Goal: Task Accomplishment & Management: Use online tool/utility

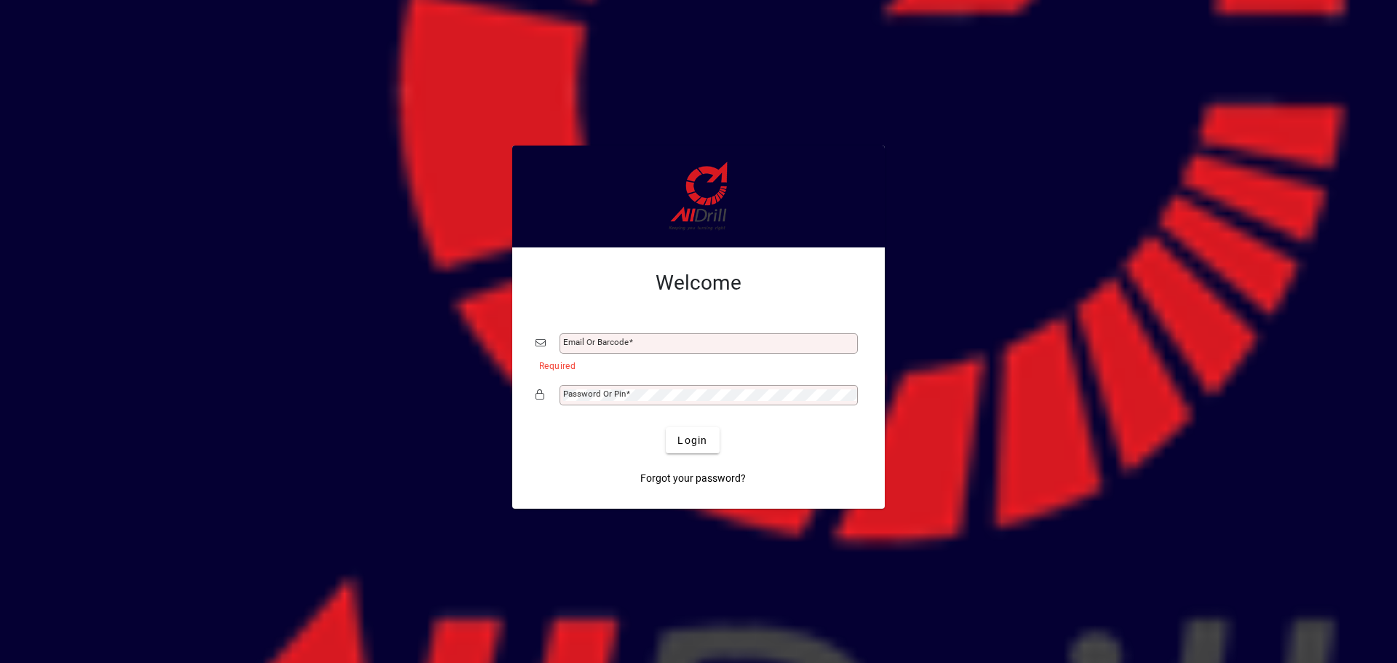
type input "**********"
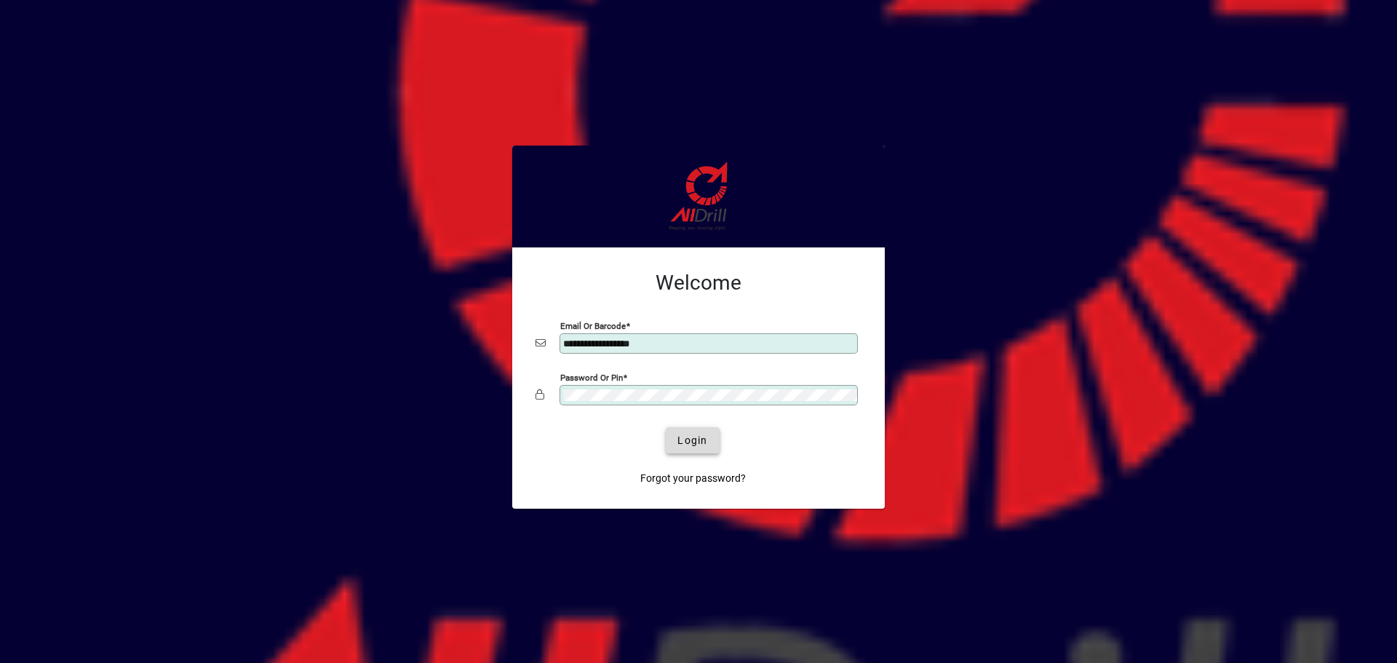
click at [679, 439] on span "Login" at bounding box center [693, 440] width 30 height 15
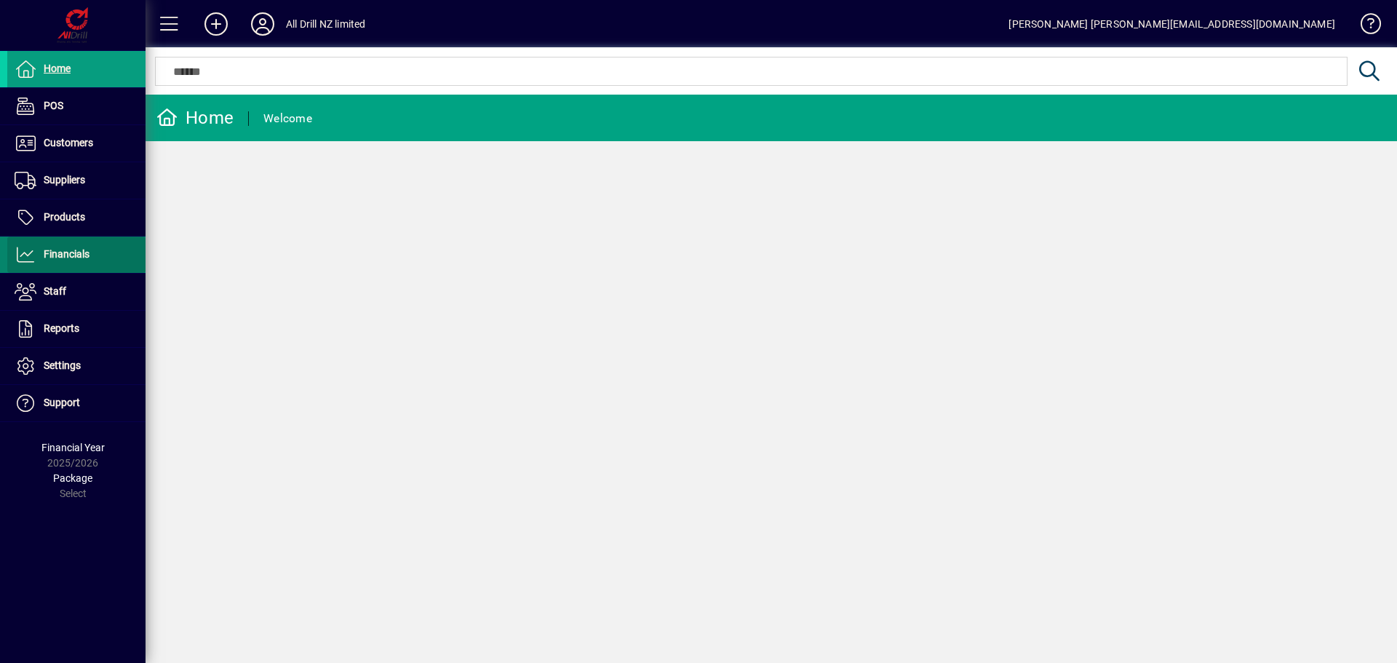
click at [66, 239] on span at bounding box center [76, 254] width 138 height 35
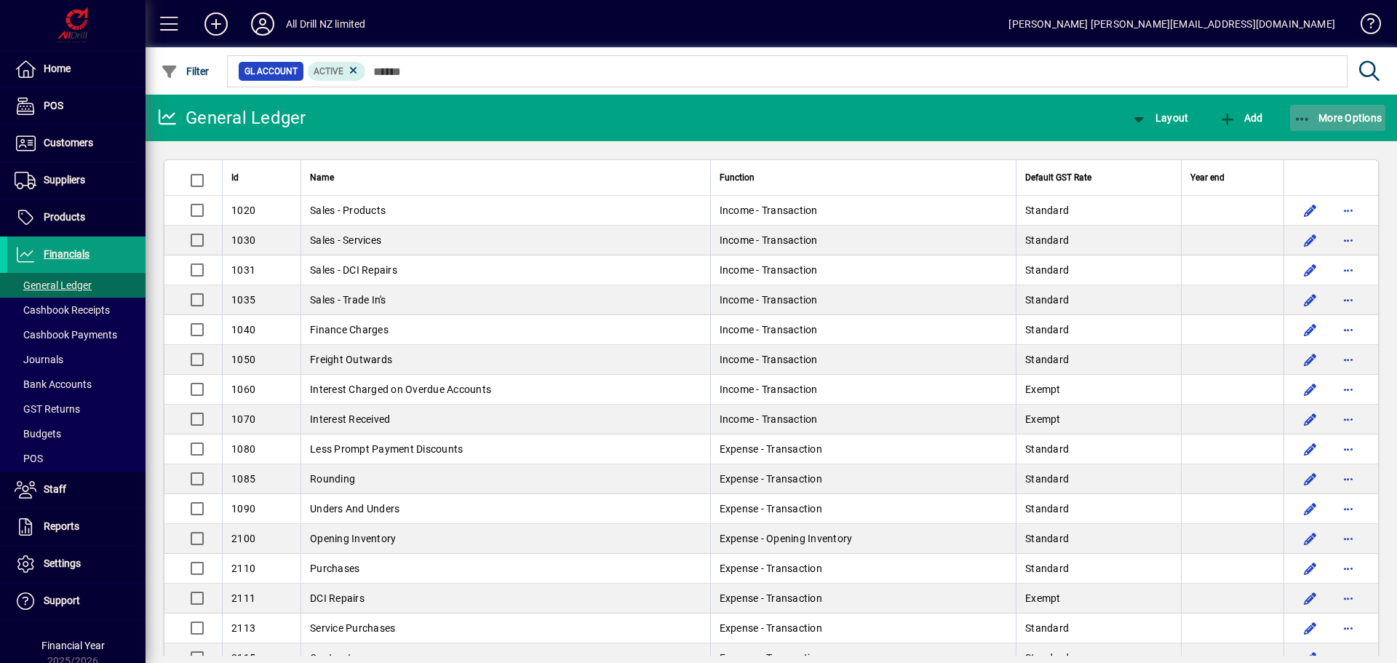
click at [1365, 106] on span "button" at bounding box center [1338, 117] width 96 height 35
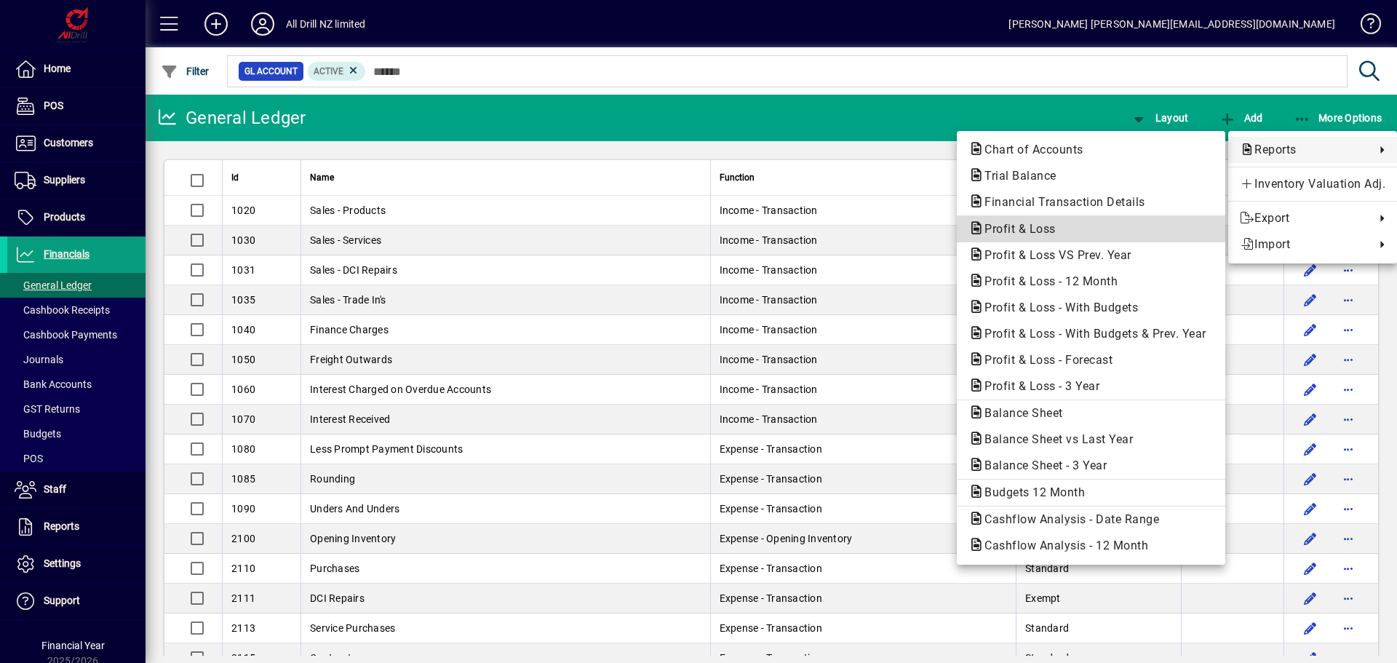
click at [1038, 231] on span "Profit & Loss" at bounding box center [1016, 229] width 95 height 14
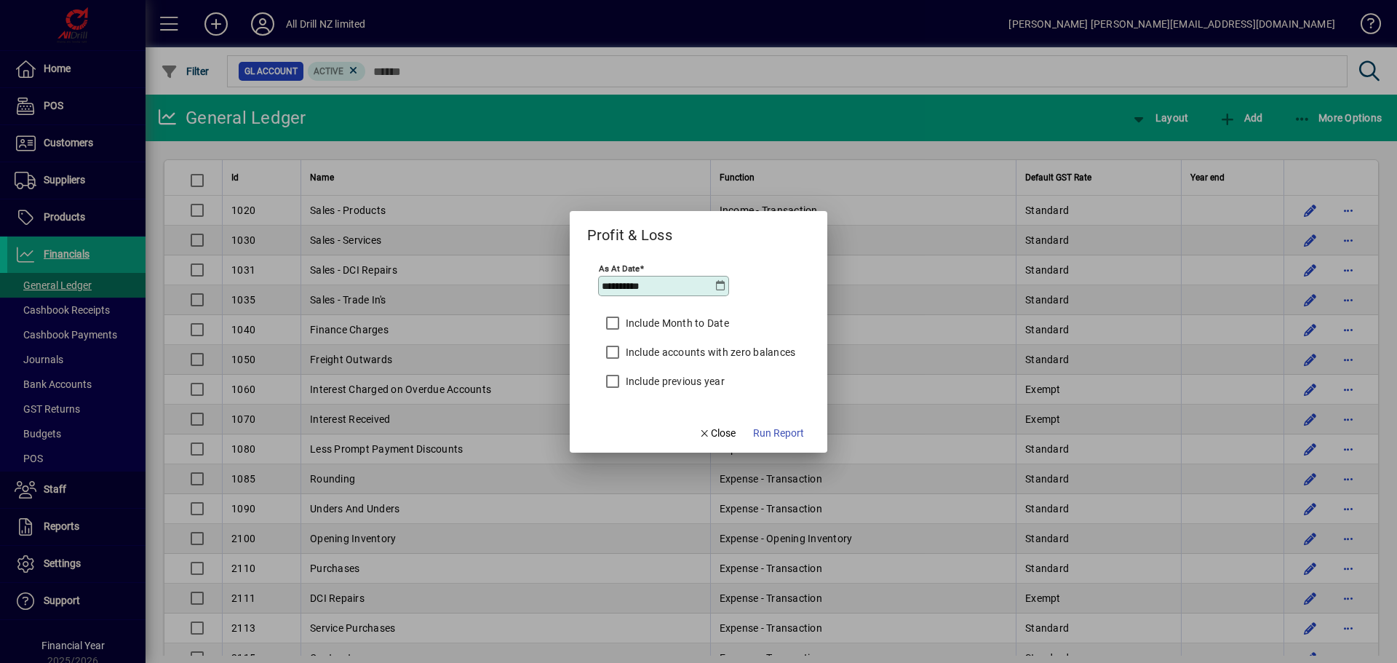
click at [718, 287] on icon at bounding box center [721, 286] width 12 height 12
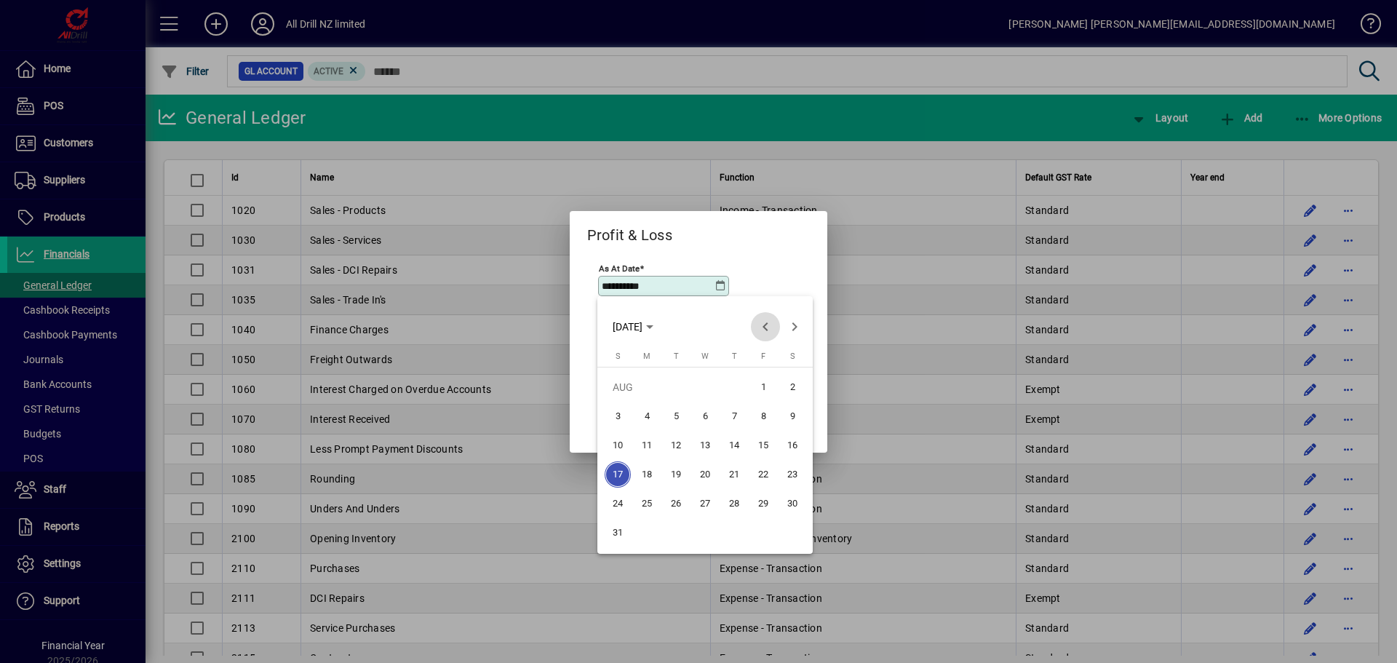
click at [763, 321] on span "Previous month" at bounding box center [765, 326] width 29 height 29
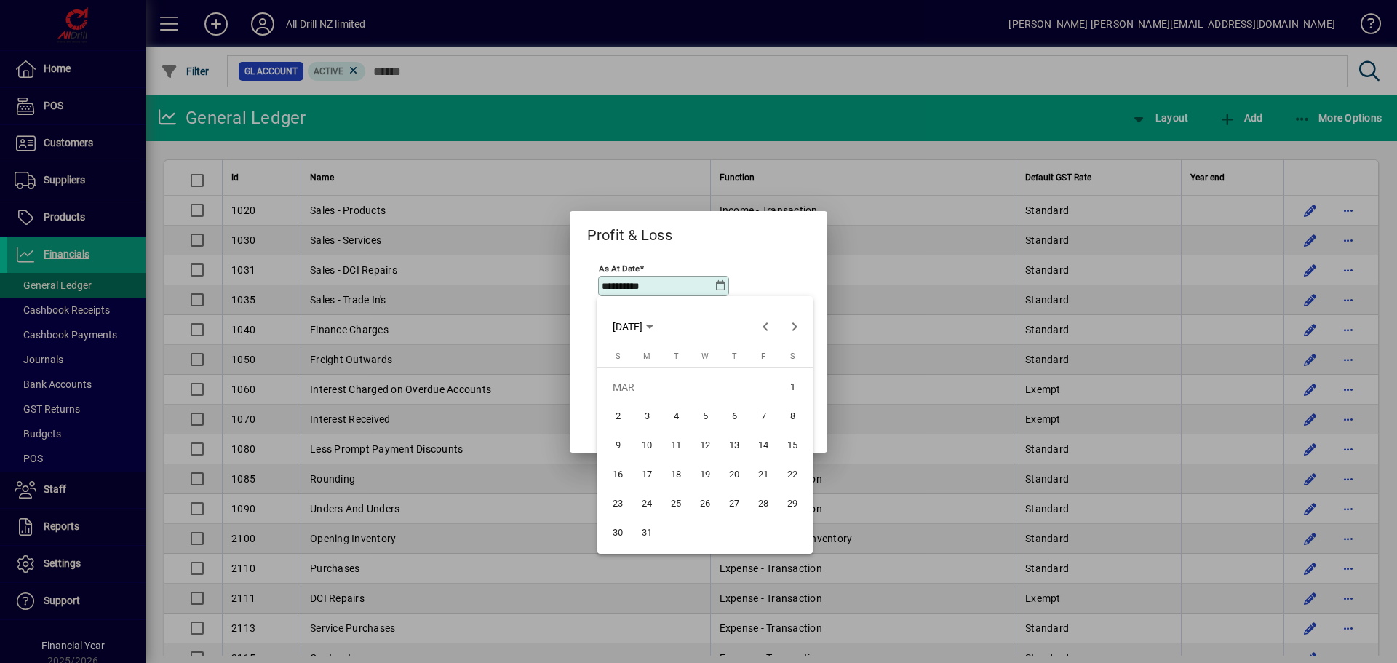
click at [640, 539] on span "31" at bounding box center [647, 533] width 26 height 26
type input "**********"
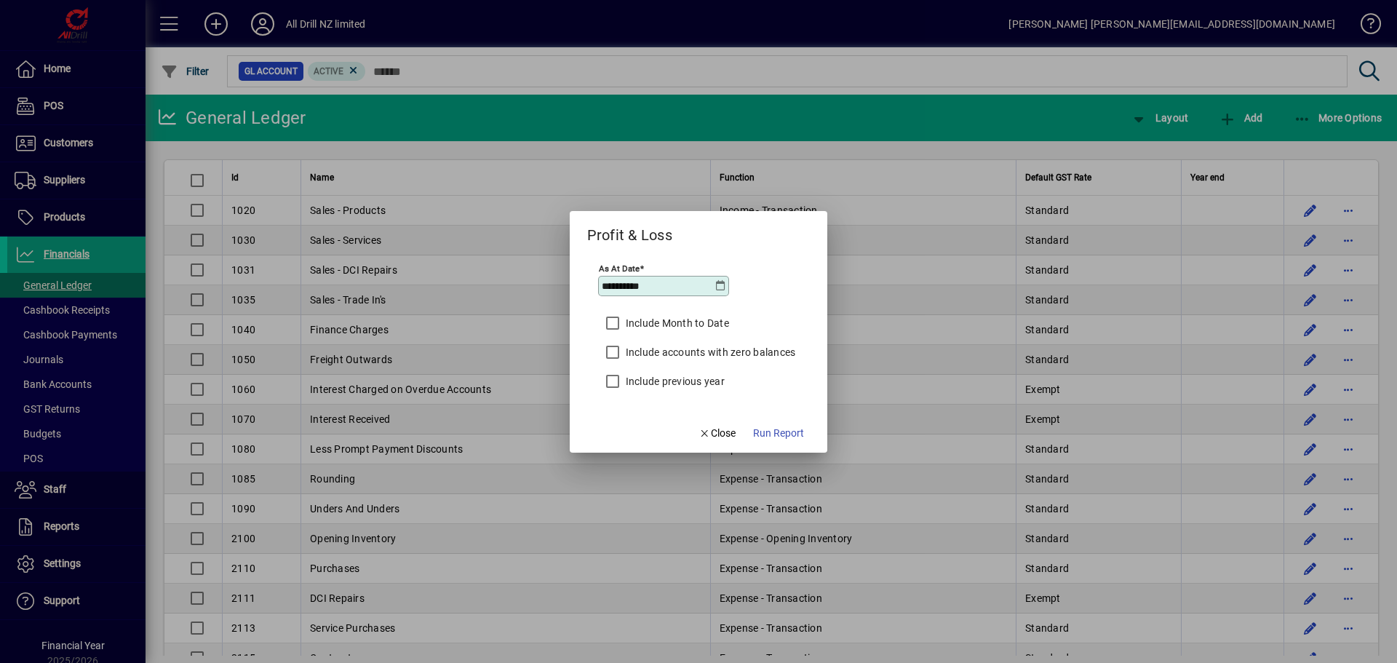
click at [693, 383] on label "Include previous year" at bounding box center [674, 381] width 102 height 15
click at [782, 432] on span "Run Report" at bounding box center [778, 433] width 51 height 15
